Goal: Task Accomplishment & Management: Manage account settings

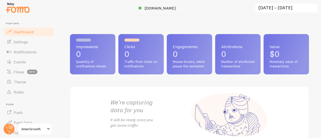
scroll to position [79, 0]
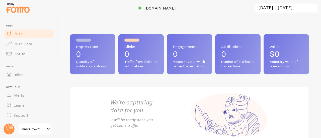
click at [28, 33] on link "Push" at bounding box center [29, 34] width 52 height 10
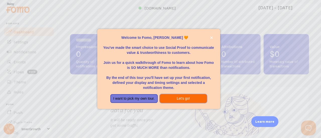
click at [183, 98] on button "Let's go!" at bounding box center [183, 98] width 47 height 9
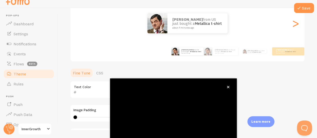
scroll to position [65, 0]
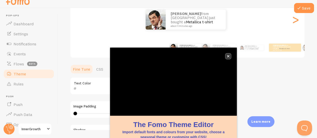
click at [227, 55] on icon "close," at bounding box center [228, 56] width 3 height 3
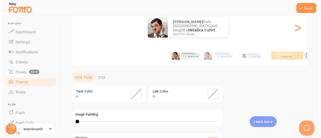
scroll to position [0, 0]
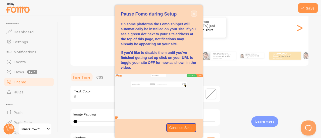
click at [192, 15] on icon "close," at bounding box center [193, 13] width 3 height 3
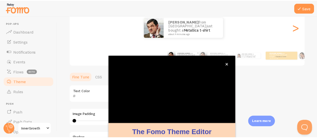
scroll to position [8, 0]
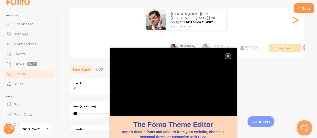
click at [228, 58] on button "close," at bounding box center [227, 56] width 5 height 5
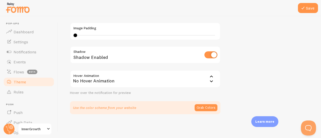
scroll to position [17, 0]
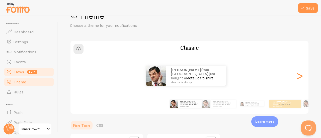
click at [14, 76] on link "Flows beta" at bounding box center [29, 72] width 52 height 10
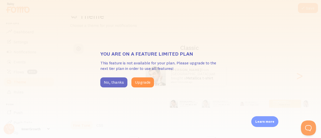
click at [107, 80] on button "No, thanks" at bounding box center [113, 82] width 27 height 10
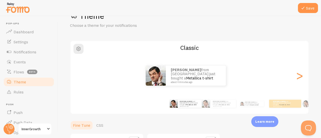
click at [30, 82] on link "Theme" at bounding box center [29, 82] width 52 height 10
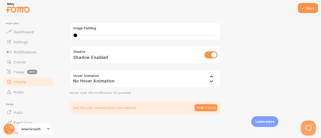
scroll to position [0, 0]
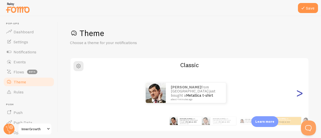
drag, startPoint x: 94, startPoint y: 58, endPoint x: 292, endPoint y: 101, distance: 202.2
click at [292, 101] on div "Classic Luis from Austria just bought a Metallica t-shirt about 4 minutes ago L…" at bounding box center [189, 95] width 239 height 74
click at [296, 92] on div ">" at bounding box center [299, 93] width 6 height 36
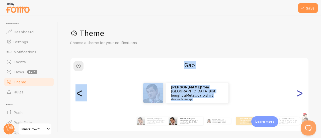
click at [296, 92] on div ">" at bounding box center [299, 93] width 6 height 36
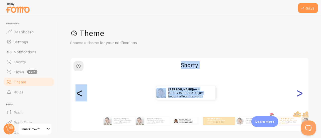
click at [296, 92] on div ">" at bounding box center [299, 93] width 6 height 36
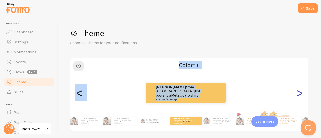
click at [296, 92] on div ">" at bounding box center [299, 93] width 6 height 36
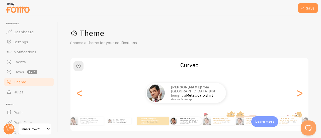
click at [238, 40] on div "Theme Choose a theme for your notifications" at bounding box center [189, 37] width 239 height 18
click at [16, 94] on link "Rules" at bounding box center [29, 92] width 52 height 10
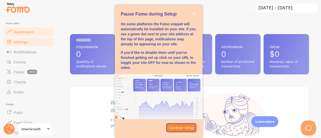
click at [18, 39] on span "Settings" at bounding box center [21, 41] width 15 height 5
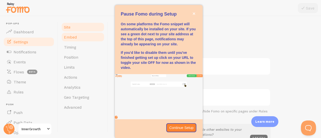
click at [81, 39] on link "Embed" at bounding box center [83, 37] width 44 height 10
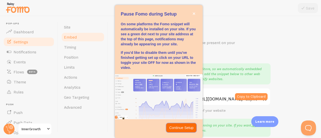
click at [173, 127] on p "Continue Setup" at bounding box center [181, 127] width 24 height 5
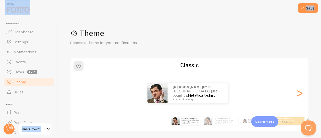
drag, startPoint x: 180, startPoint y: 30, endPoint x: 213, endPoint y: -26, distance: 64.7
click at [213, 0] on html "Pop-ups Dashboard Settings Notifications Events Flows beta Theme Rules Push Pus…" at bounding box center [160, 69] width 321 height 138
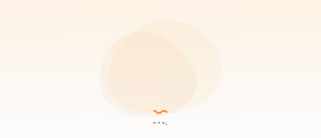
click at [229, 84] on div "Loading... Setting up a seamless experience... - Granny Gathering data and junk…" at bounding box center [160, 69] width 321 height 138
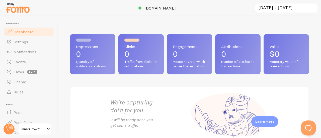
click at [41, 127] on span "InnerGrowth" at bounding box center [34, 129] width 24 height 6
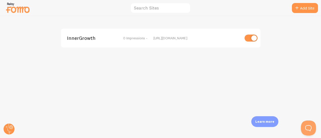
click at [252, 36] on input "checkbox" at bounding box center [250, 38] width 13 height 7
checkbox input "false"
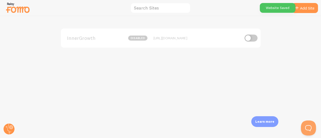
click at [21, 12] on img at bounding box center [17, 7] width 25 height 13
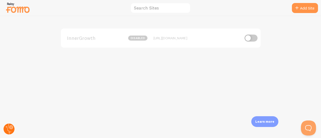
click at [7, 124] on circle at bounding box center [9, 128] width 11 height 11
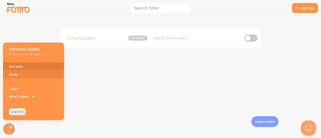
click at [18, 67] on link "Account" at bounding box center [33, 66] width 61 height 8
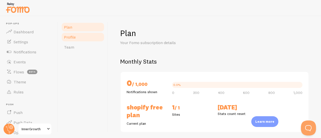
click at [86, 40] on link "Profile" at bounding box center [83, 37] width 44 height 10
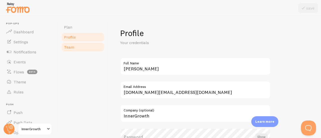
click at [72, 46] on span "Team" at bounding box center [69, 47] width 10 height 5
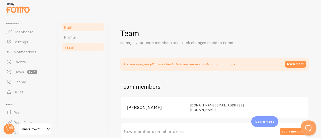
drag, startPoint x: 76, startPoint y: 30, endPoint x: 71, endPoint y: 27, distance: 5.8
click at [71, 27] on span "Plan" at bounding box center [68, 27] width 8 height 5
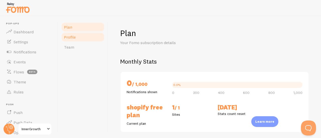
click at [72, 33] on link "Profile" at bounding box center [83, 37] width 44 height 10
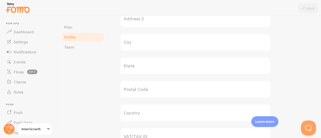
scroll to position [206, 0]
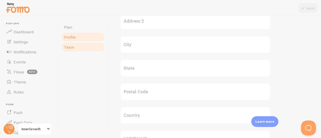
click at [93, 48] on link "Team" at bounding box center [83, 47] width 44 height 10
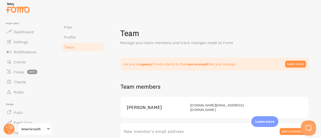
scroll to position [87, 0]
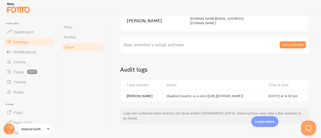
click at [31, 37] on link "Settings" at bounding box center [29, 42] width 52 height 10
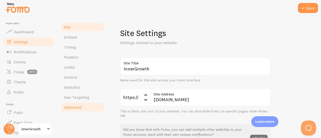
click at [66, 106] on span "Advanced" at bounding box center [73, 107] width 18 height 5
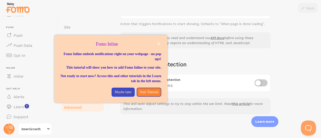
scroll to position [76, 0]
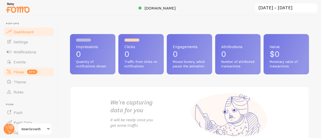
scroll to position [79, 0]
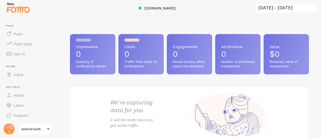
click at [40, 128] on span "InnerGrowth" at bounding box center [34, 129] width 24 height 6
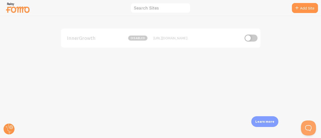
click at [9, 7] on img at bounding box center [17, 7] width 25 height 13
click at [249, 38] on input "checkbox" at bounding box center [250, 38] width 13 height 7
checkbox input "true"
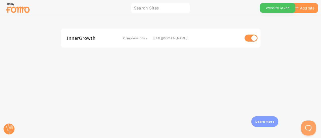
drag, startPoint x: 24, startPoint y: 10, endPoint x: 9, endPoint y: 10, distance: 15.0
click at [9, 10] on img at bounding box center [17, 7] width 25 height 13
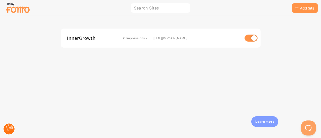
click at [11, 128] on icon at bounding box center [11, 127] width 2 height 2
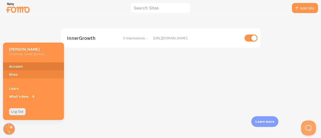
click at [18, 69] on link "Account" at bounding box center [33, 66] width 61 height 8
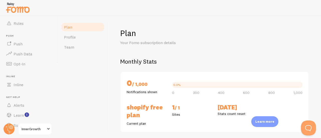
scroll to position [69, 0]
click at [87, 35] on link "Profile" at bounding box center [83, 37] width 44 height 10
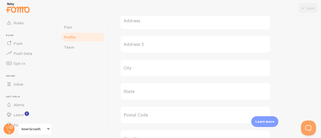
scroll to position [291, 0]
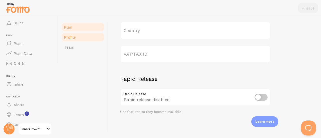
click at [81, 29] on link "Plan" at bounding box center [83, 27] width 44 height 10
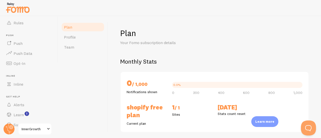
scroll to position [87, 0]
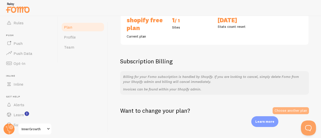
click at [285, 108] on link "Choose another plan" at bounding box center [290, 110] width 36 height 7
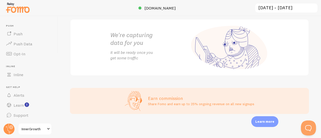
click at [38, 129] on span "InnerGrowth" at bounding box center [34, 129] width 24 height 6
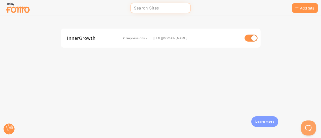
click at [147, 7] on input "text" at bounding box center [160, 8] width 60 height 11
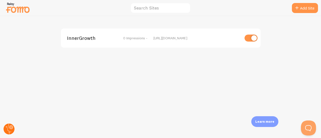
click at [8, 131] on circle at bounding box center [9, 128] width 11 height 11
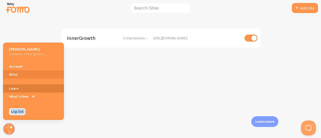
drag, startPoint x: 8, startPoint y: 131, endPoint x: 22, endPoint y: 91, distance: 41.7
click at [22, 138] on aside "[PERSON_NAME] [DOMAIN_NAME][EMAIL_ADDRESS][DOMAIN_NAME] Account Sites Learn Wha…" at bounding box center [160, 138] width 321 height 0
click at [26, 51] on h5 "[PERSON_NAME]" at bounding box center [28, 49] width 39 height 5
click at [24, 51] on h5 "[PERSON_NAME]" at bounding box center [28, 49] width 39 height 5
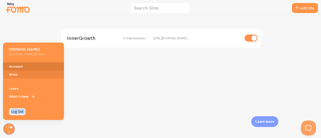
click at [23, 67] on link "Account" at bounding box center [33, 66] width 61 height 8
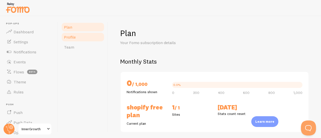
click at [77, 38] on link "Profile" at bounding box center [83, 37] width 44 height 10
